Goal: Task Accomplishment & Management: Use online tool/utility

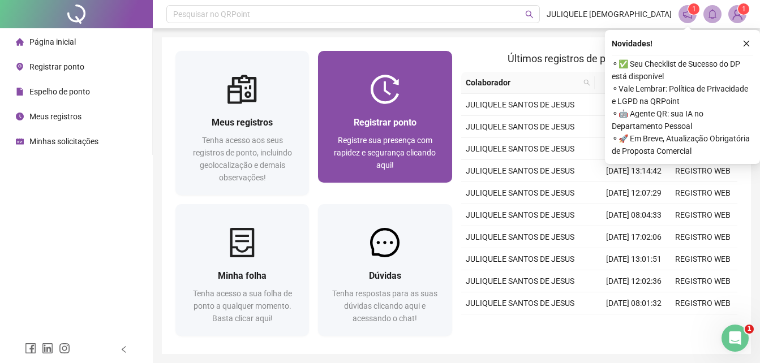
click at [403, 107] on div "Registrar ponto Registre sua presença com rapidez e segurança clicando aqui!" at bounding box center [384, 143] width 133 height 79
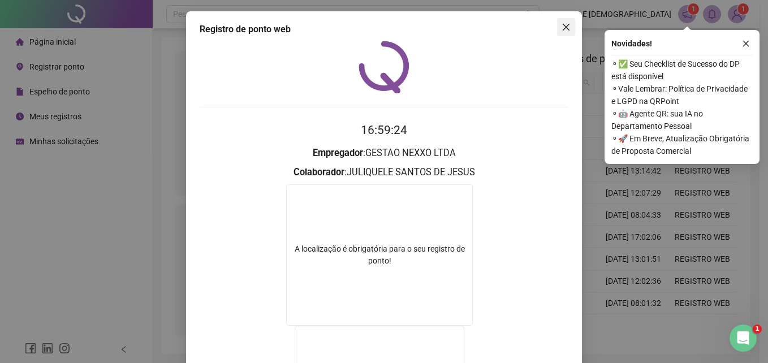
click at [562, 24] on icon "close" at bounding box center [566, 27] width 9 height 9
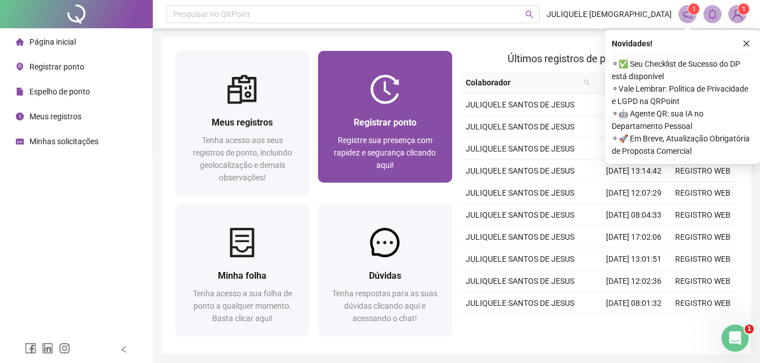
click at [423, 119] on div "Registrar ponto" at bounding box center [384, 122] width 106 height 14
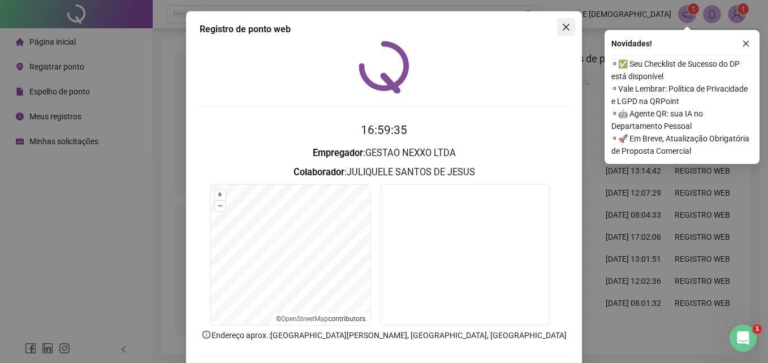
click at [562, 23] on icon "close" at bounding box center [566, 27] width 9 height 9
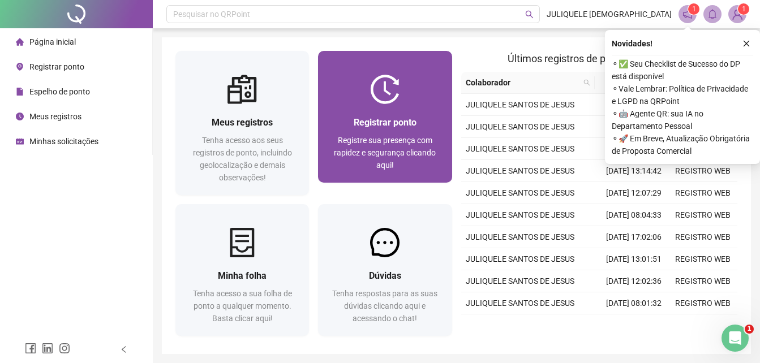
click at [378, 121] on span "Registrar ponto" at bounding box center [385, 122] width 63 height 11
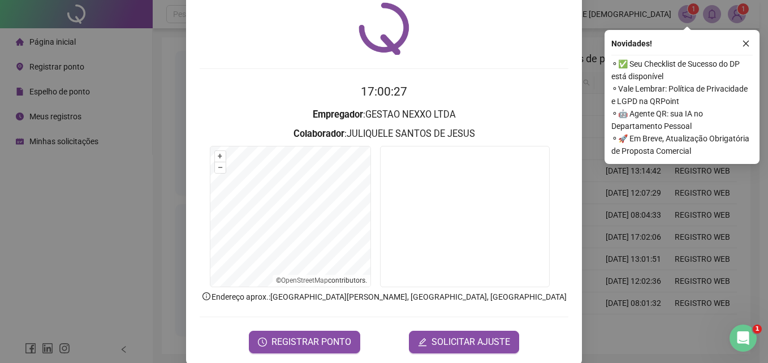
scroll to position [54, 0]
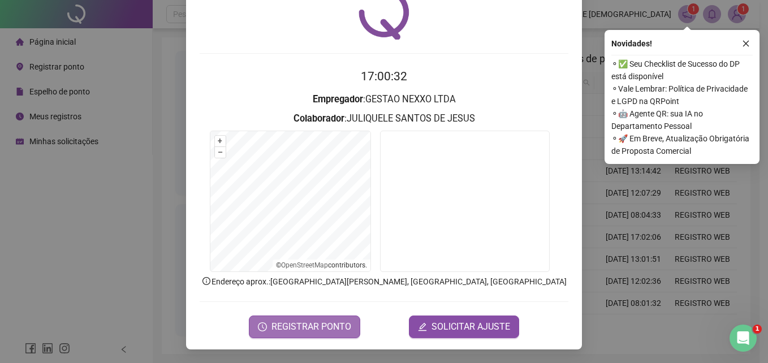
click at [337, 327] on span "REGISTRAR PONTO" at bounding box center [311, 327] width 80 height 14
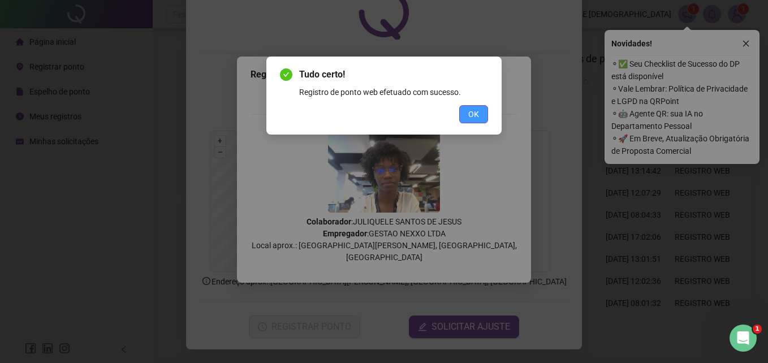
click at [475, 111] on span "OK" at bounding box center [473, 114] width 11 height 12
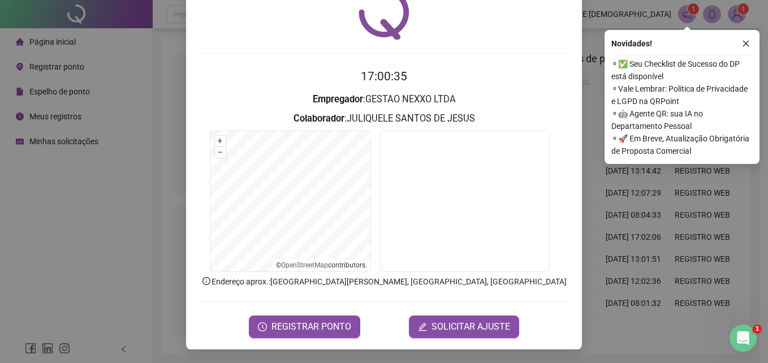
scroll to position [0, 0]
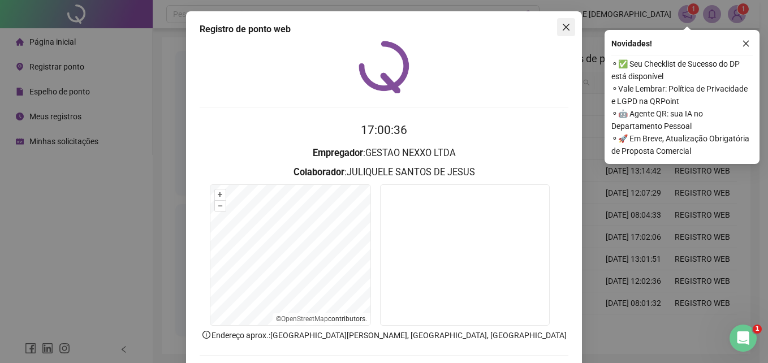
click at [563, 25] on icon "close" at bounding box center [566, 27] width 9 height 9
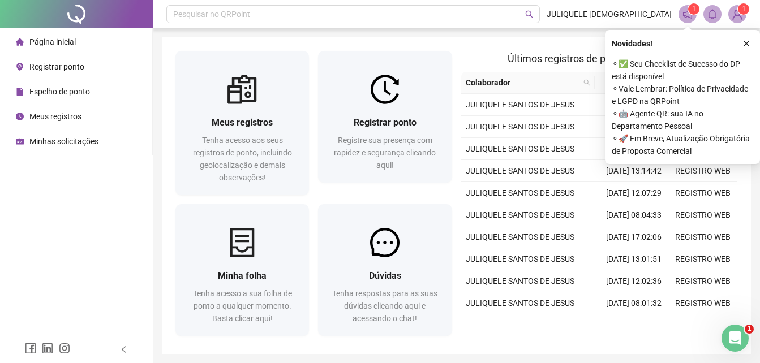
click at [67, 121] on span "Meus registros" at bounding box center [55, 116] width 52 height 9
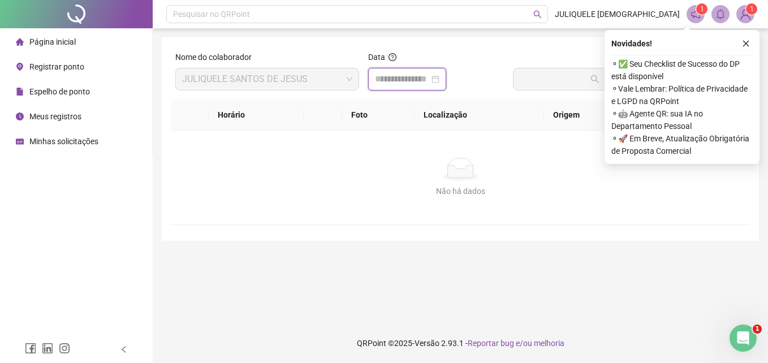
click at [389, 77] on input at bounding box center [402, 79] width 54 height 14
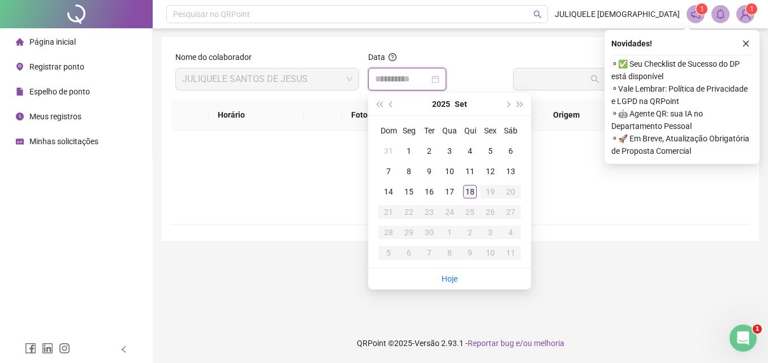
type input "**********"
click at [472, 187] on div "18" at bounding box center [470, 192] width 14 height 14
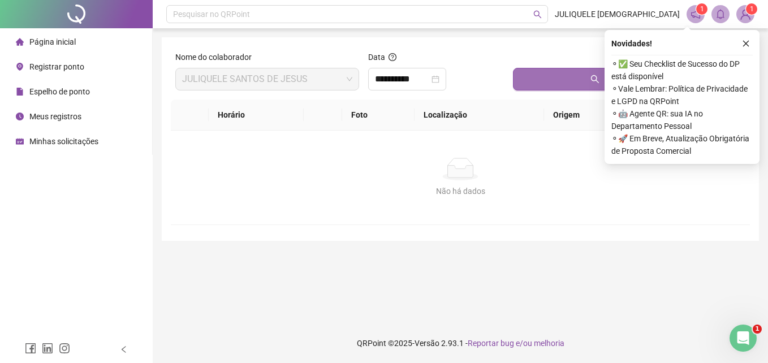
click at [589, 83] on button "Buscar registros" at bounding box center [629, 79] width 232 height 23
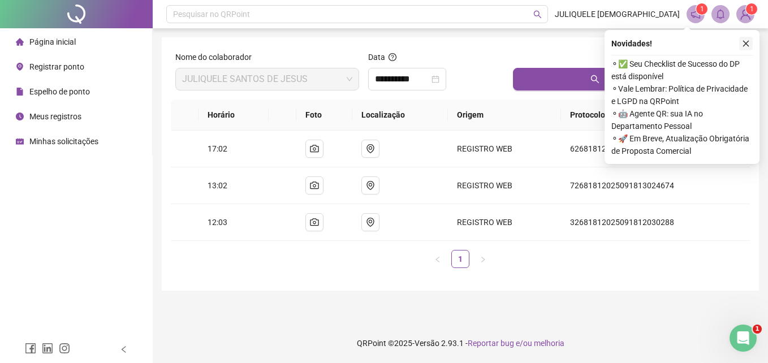
click at [749, 43] on icon "close" at bounding box center [746, 44] width 8 height 8
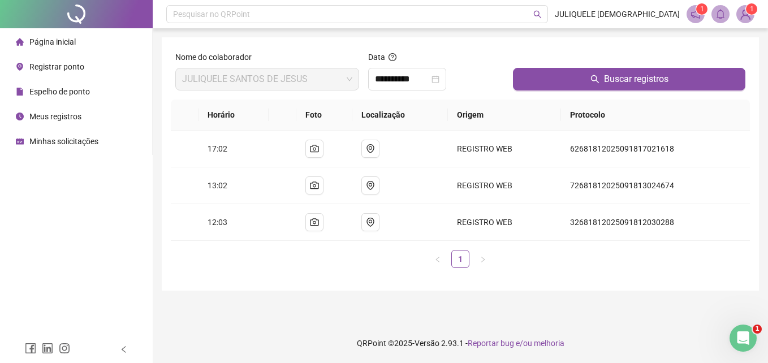
click at [751, 10] on span "1" at bounding box center [752, 9] width 4 height 8
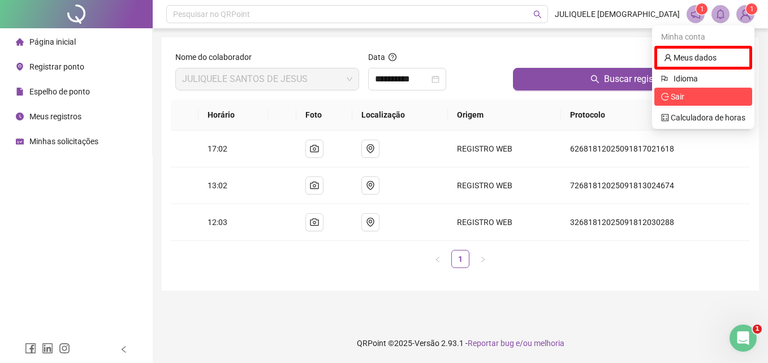
click at [697, 98] on span "Sair" at bounding box center [703, 96] width 84 height 12
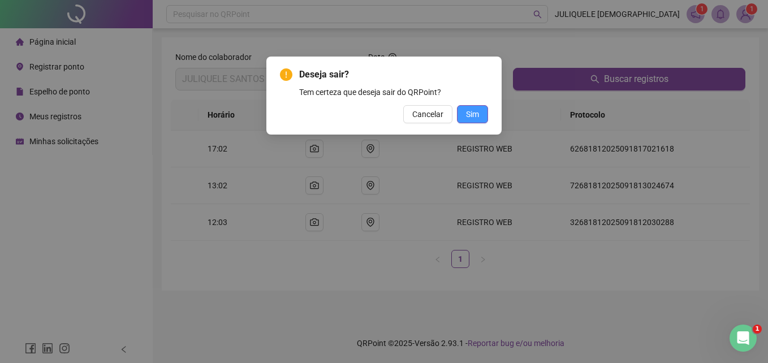
click at [481, 117] on button "Sim" at bounding box center [472, 114] width 31 height 18
